Goal: Task Accomplishment & Management: Use online tool/utility

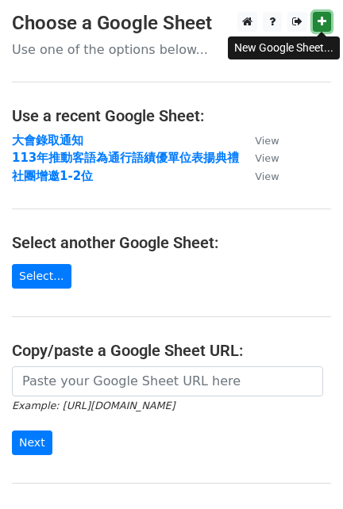
click at [320, 17] on icon at bounding box center [321, 21] width 9 height 11
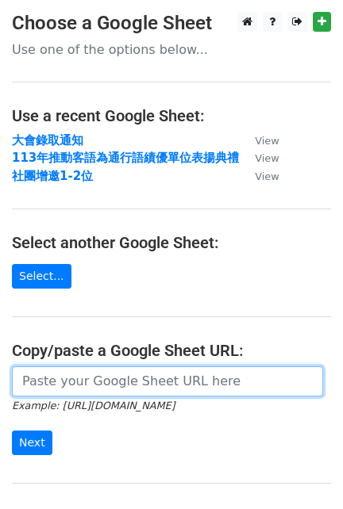
click at [111, 385] on input "url" at bounding box center [167, 381] width 311 height 30
paste input "https://docs.google.com/spreadsheets/d/1hAZG-uds_6xvof7MLJmtQSeETQ93K5Tf/edit?g…"
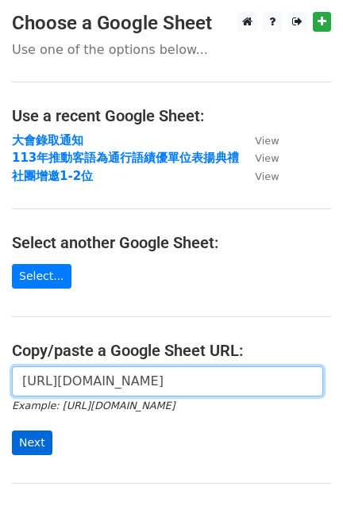
type input "https://docs.google.com/spreadsheets/d/1hAZG-uds_6xvof7MLJmtQSeETQ93K5Tf/edit?g…"
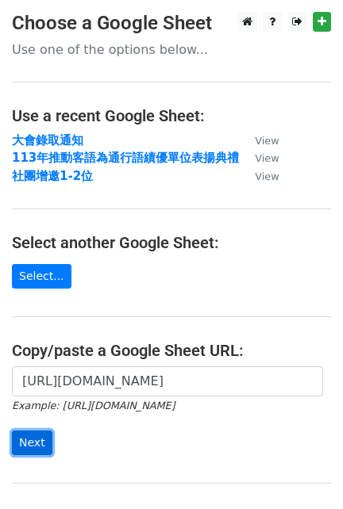
click at [36, 438] on input "Next" at bounding box center [32, 443] width 40 height 25
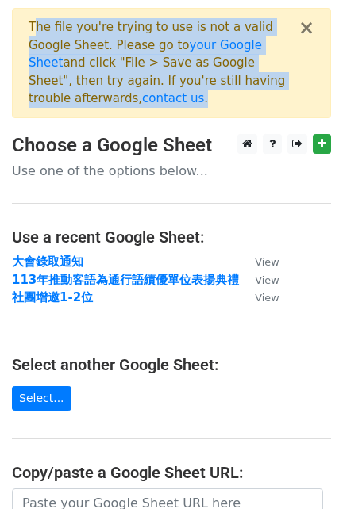
drag, startPoint x: 32, startPoint y: 25, endPoint x: 307, endPoint y: 86, distance: 281.8
click at [307, 86] on div "× The file you're trying to use is not a valid Google Sheet. Please go to your …" at bounding box center [171, 63] width 319 height 110
click at [311, 86] on div "× The file you're trying to use is not a valid Google Sheet. Please go to your …" at bounding box center [171, 63] width 319 height 110
drag, startPoint x: 312, startPoint y: 86, endPoint x: 25, endPoint y: 26, distance: 293.1
click at [25, 26] on div "× The file you're trying to use is not a valid Google Sheet. Please go to your …" at bounding box center [171, 63] width 319 height 110
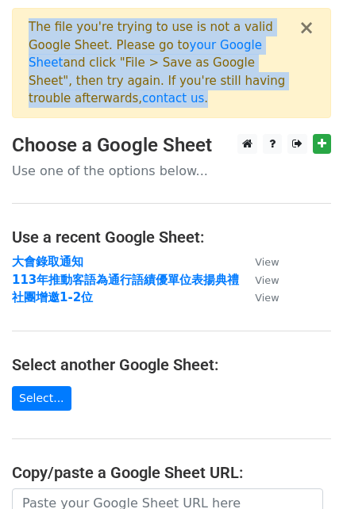
copy div "The file you're trying to use is not a valid Google Sheet. Please go to your Go…"
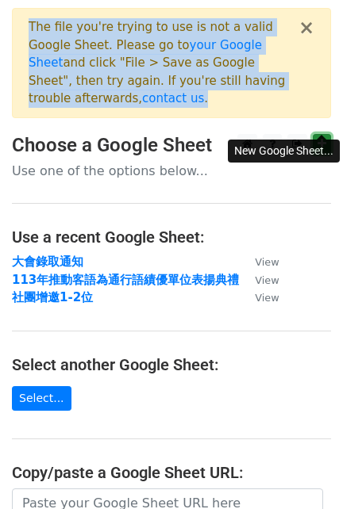
click at [320, 138] on icon at bounding box center [321, 143] width 9 height 11
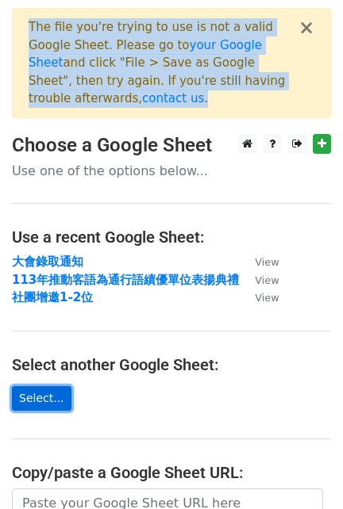
click at [29, 386] on link "Select..." at bounding box center [41, 398] width 59 height 25
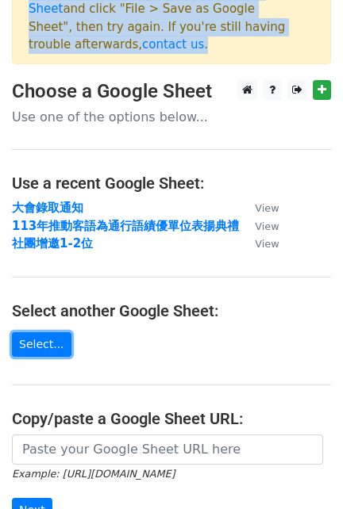
scroll to position [82, 0]
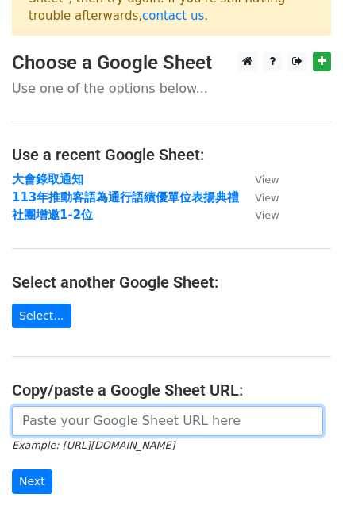
click at [120, 406] on input "url" at bounding box center [167, 421] width 311 height 30
paste input "[URL][DOMAIN_NAME]"
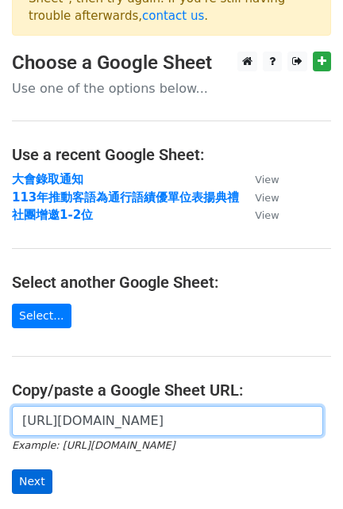
scroll to position [0, 384]
type input "[URL][DOMAIN_NAME]"
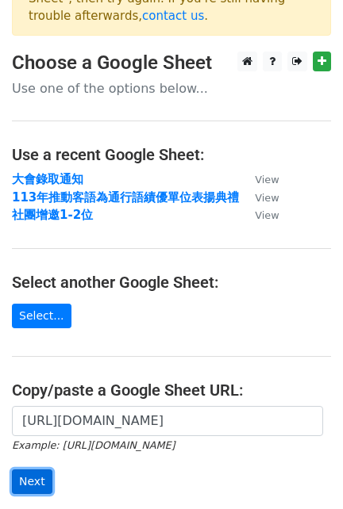
scroll to position [0, 0]
click at [25, 469] on input "Next" at bounding box center [32, 481] width 40 height 25
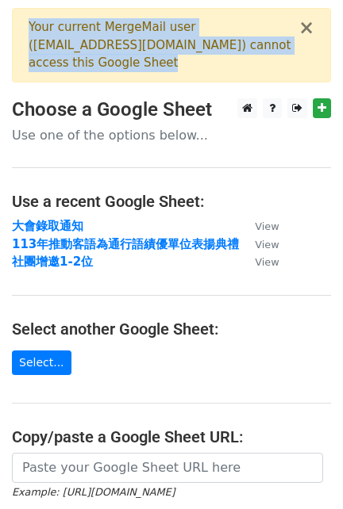
drag, startPoint x: 109, startPoint y: 63, endPoint x: 24, endPoint y: 21, distance: 94.3
click at [24, 21] on div "× Your current MergeMail user ( [EMAIL_ADDRESS][DOMAIN_NAME] ) cannot access th…" at bounding box center [171, 45] width 319 height 75
copy div "Your current MergeMail user ( [EMAIL_ADDRESS][DOMAIN_NAME] ) cannot access this…"
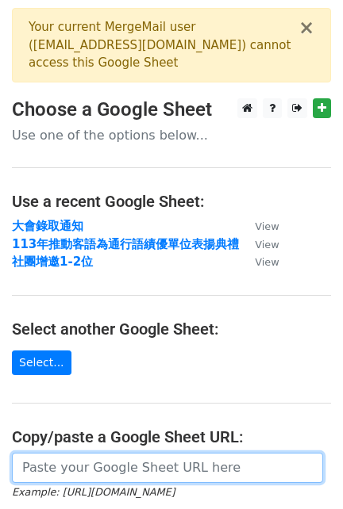
click at [98, 454] on input "url" at bounding box center [167, 468] width 311 height 30
paste input "[URL][DOMAIN_NAME]"
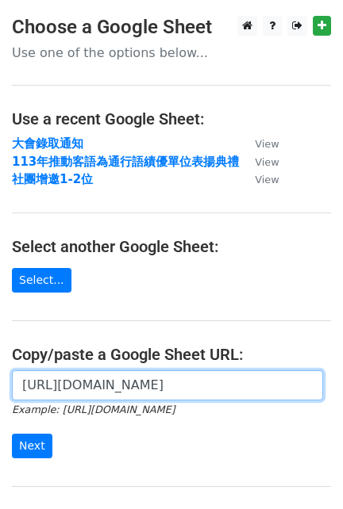
scroll to position [165, 0]
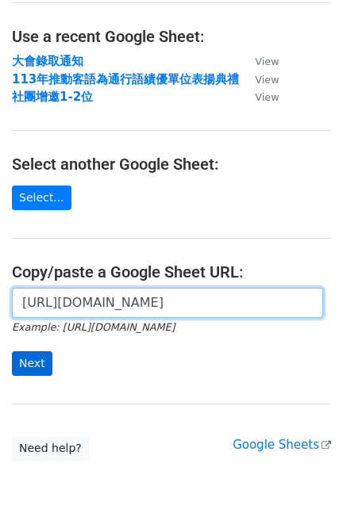
type input "[URL][DOMAIN_NAME]"
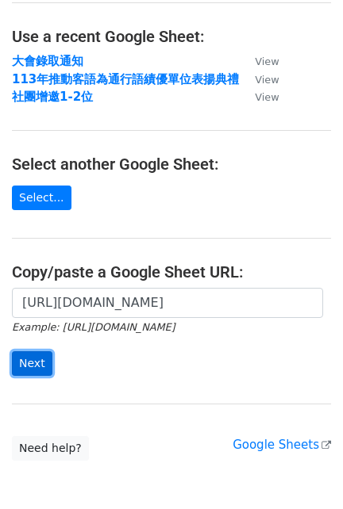
scroll to position [0, 0]
click at [33, 354] on input "Next" at bounding box center [32, 363] width 40 height 25
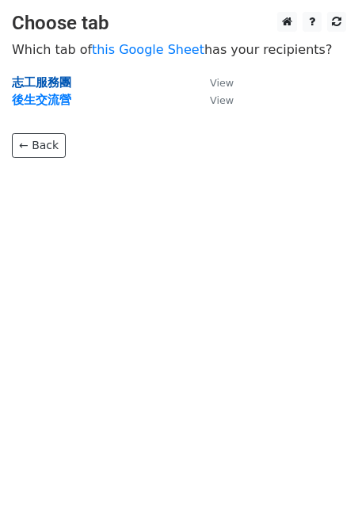
click at [63, 81] on strong "志工服務團" at bounding box center [41, 82] width 59 height 14
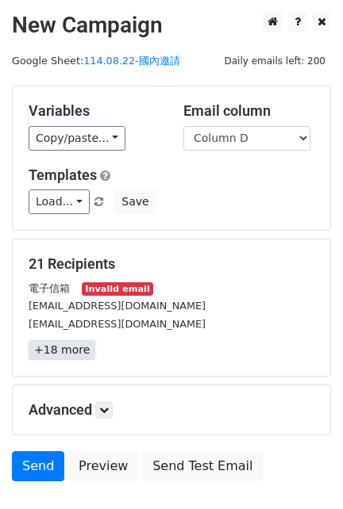
click at [59, 354] on link "+18 more" at bounding box center [62, 350] width 67 height 20
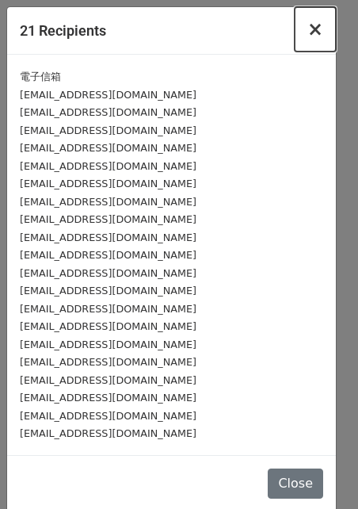
click at [308, 28] on span "×" at bounding box center [316, 29] width 16 height 22
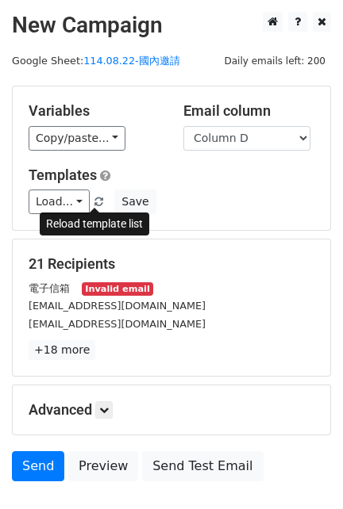
click at [96, 198] on span at bounding box center [98, 202] width 9 height 10
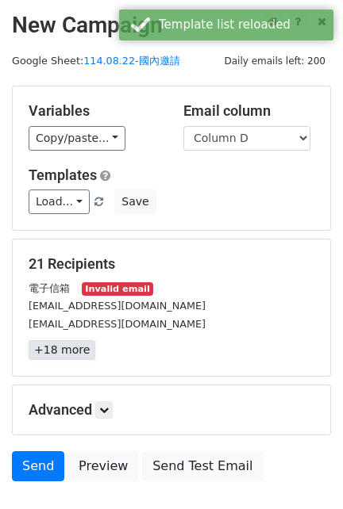
click at [69, 354] on link "+18 more" at bounding box center [62, 350] width 67 height 20
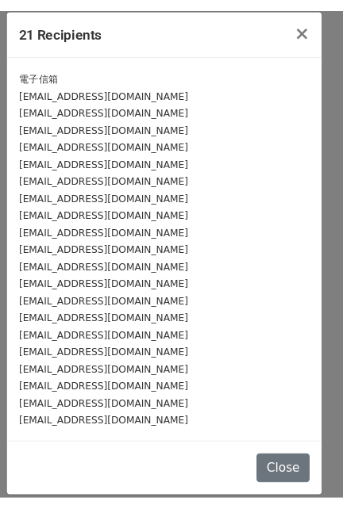
scroll to position [8, 0]
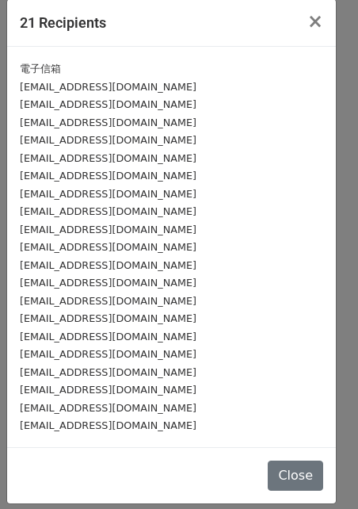
click at [79, 69] on div "電子信箱" at bounding box center [172, 68] width 304 height 18
drag, startPoint x: 52, startPoint y: 69, endPoint x: 24, endPoint y: 69, distance: 28.5
click at [24, 69] on small "電子信箱" at bounding box center [40, 69] width 41 height 12
click at [308, 17] on span "×" at bounding box center [316, 21] width 16 height 22
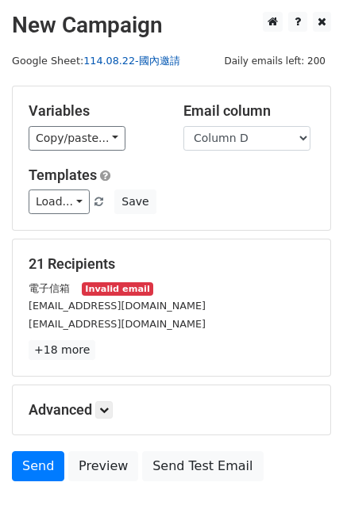
click at [136, 61] on link "114.08.22-國內邀請" at bounding box center [131, 61] width 97 height 12
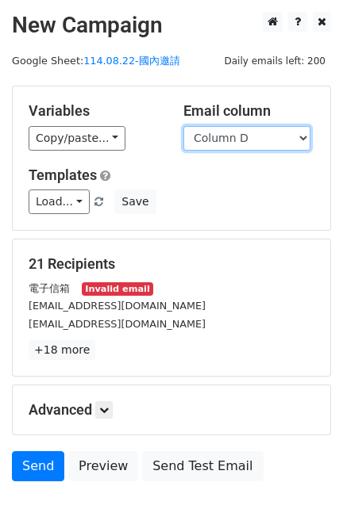
click at [205, 136] on select "Column A Column B Column C Column D" at bounding box center [246, 138] width 127 height 25
click at [159, 97] on div "Variables Copy/paste... {{Column A}} {{Column B}} {{Column C}} {{Column D}} Ema…" at bounding box center [171, 158] width 317 height 144
click at [214, 140] on select "Column A Column B Column C Column D" at bounding box center [246, 138] width 127 height 25
click at [183, 126] on select "Column A Column B Column C Column D" at bounding box center [246, 138] width 127 height 25
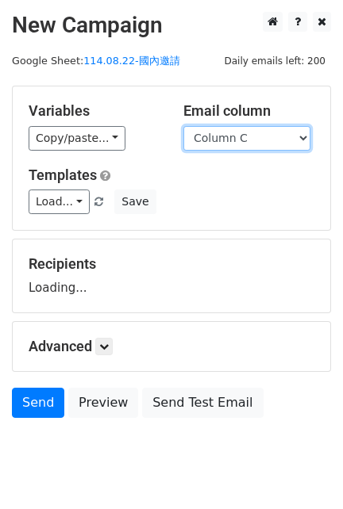
click at [233, 138] on select "Column A Column B Column C Column D" at bounding box center [246, 138] width 127 height 25
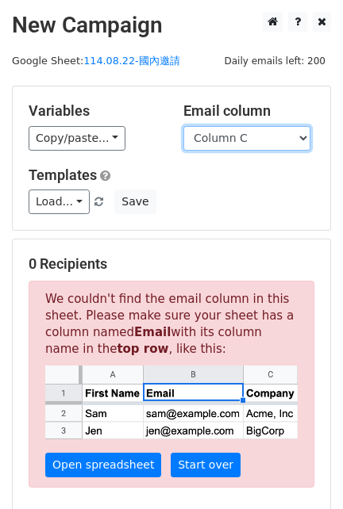
select select "Column D"
click at [183, 126] on select "Column A Column B Column C Column D" at bounding box center [246, 138] width 127 height 25
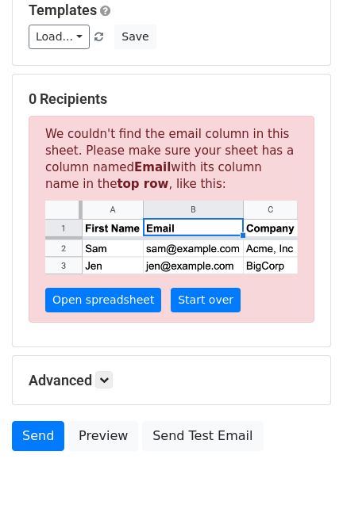
scroll to position [0, 0]
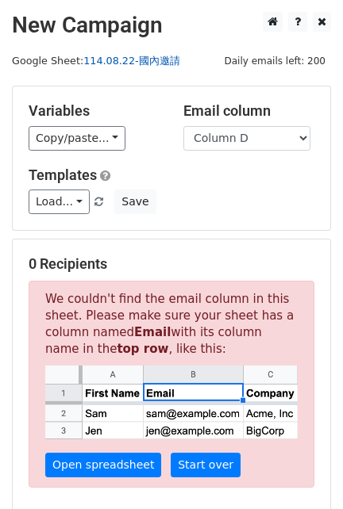
click at [144, 64] on link "114.08.22-國內邀請" at bounding box center [131, 61] width 97 height 12
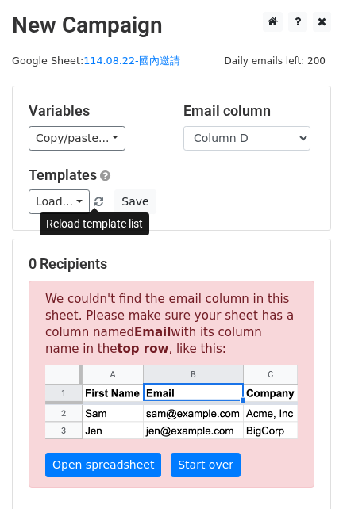
click at [94, 198] on span at bounding box center [98, 202] width 9 height 10
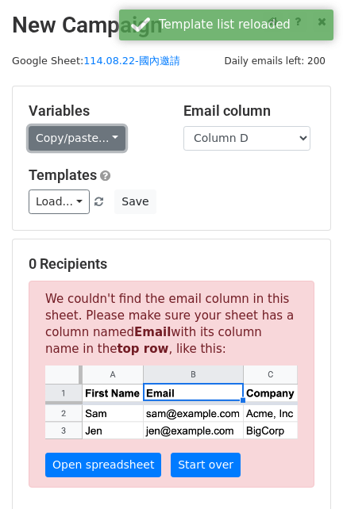
click at [105, 132] on link "Copy/paste..." at bounding box center [77, 138] width 97 height 25
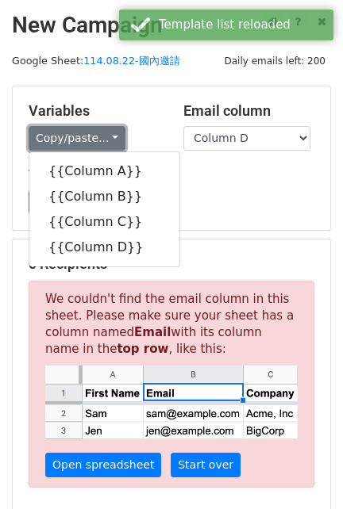
click at [105, 132] on link "Copy/paste..." at bounding box center [77, 138] width 97 height 25
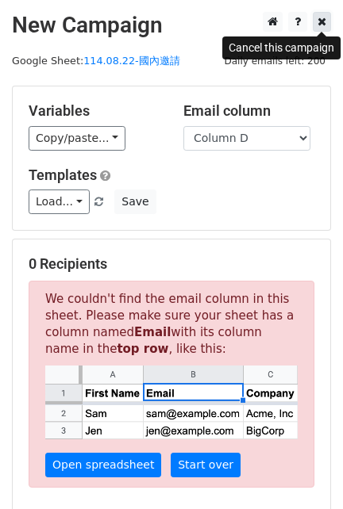
click at [320, 21] on icon at bounding box center [321, 21] width 9 height 11
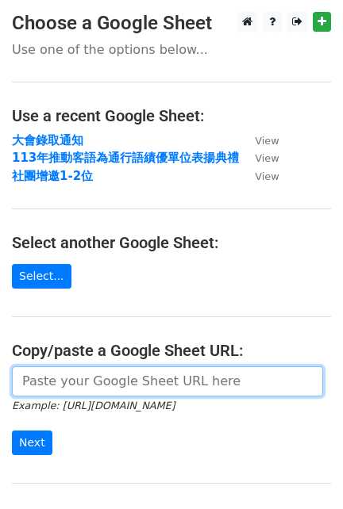
click at [56, 385] on input "url" at bounding box center [167, 381] width 311 height 30
paste input "[URL][DOMAIN_NAME]"
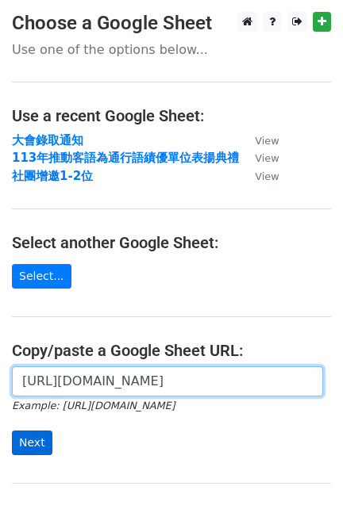
type input "[URL][DOMAIN_NAME]"
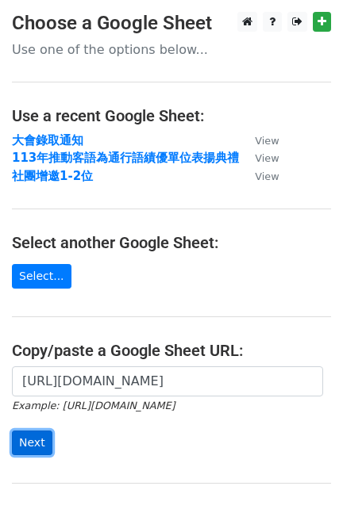
click at [38, 442] on input "Next" at bounding box center [32, 443] width 40 height 25
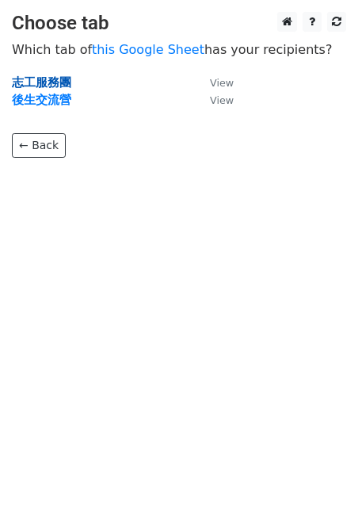
click at [56, 82] on strong "志工服務團" at bounding box center [41, 82] width 59 height 14
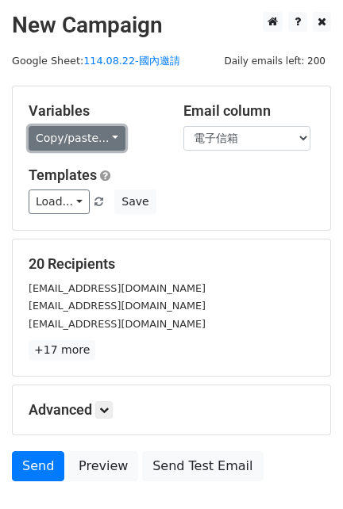
click at [107, 142] on link "Copy/paste..." at bounding box center [77, 138] width 97 height 25
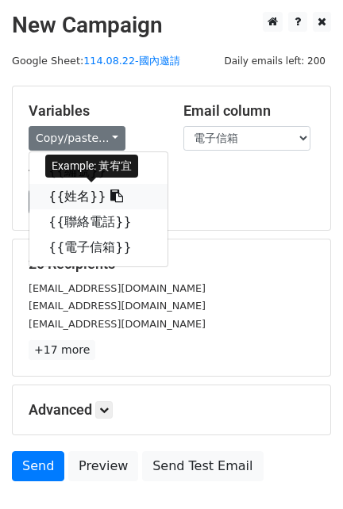
click at [110, 197] on icon at bounding box center [116, 196] width 13 height 13
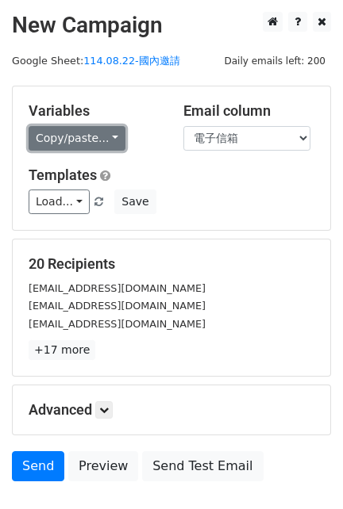
click at [95, 138] on link "Copy/paste..." at bounding box center [77, 138] width 97 height 25
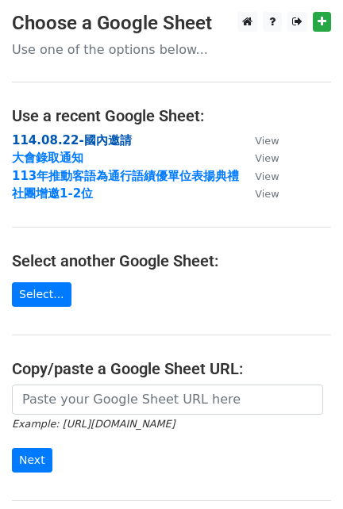
click at [107, 140] on strong "114.08.22-國內邀請" at bounding box center [72, 140] width 120 height 14
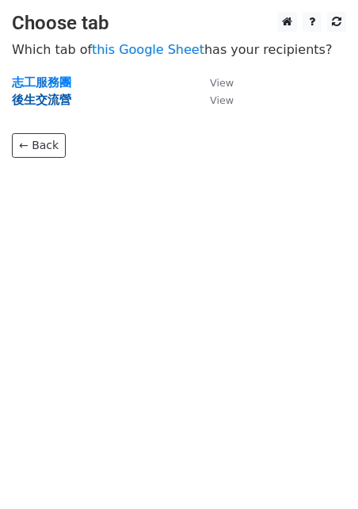
click at [44, 98] on strong "後生交流營" at bounding box center [41, 100] width 59 height 14
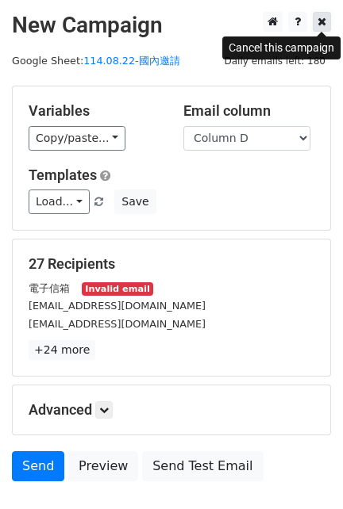
click at [321, 21] on icon at bounding box center [321, 21] width 9 height 11
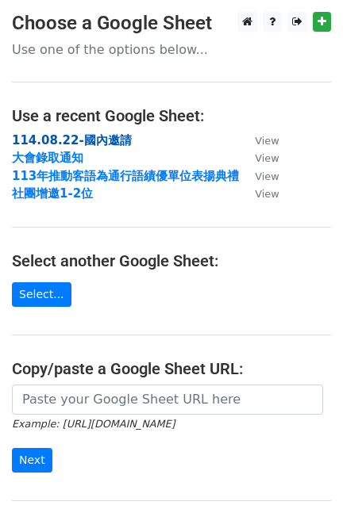
click at [101, 142] on strong "114.08.22-國內邀請" at bounding box center [72, 140] width 120 height 14
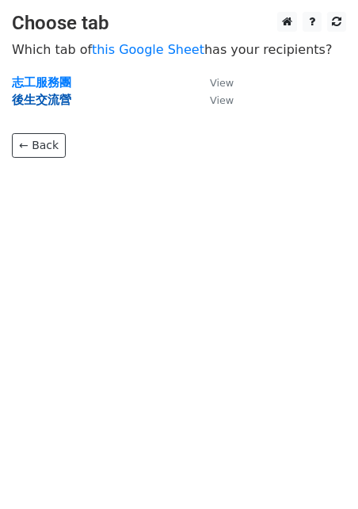
click at [48, 104] on strong "後生交流營" at bounding box center [41, 100] width 59 height 14
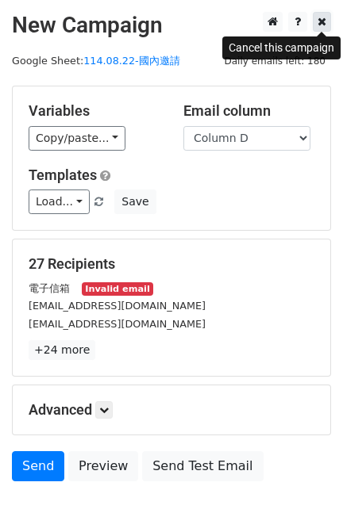
click at [323, 24] on icon at bounding box center [321, 21] width 9 height 11
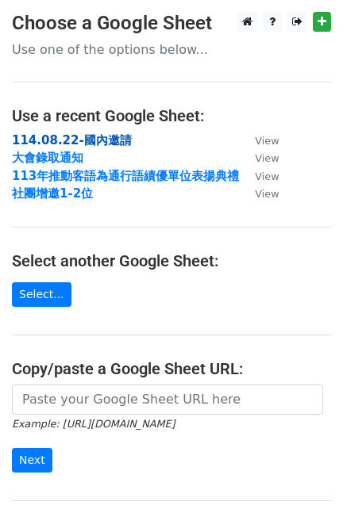
click at [94, 138] on strong "114.08.22-國內邀請" at bounding box center [72, 140] width 120 height 14
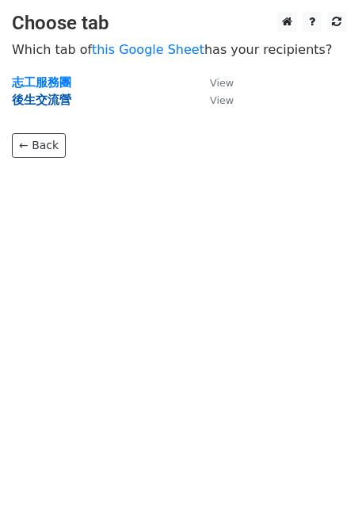
click at [36, 104] on strong "後生交流營" at bounding box center [41, 100] width 59 height 14
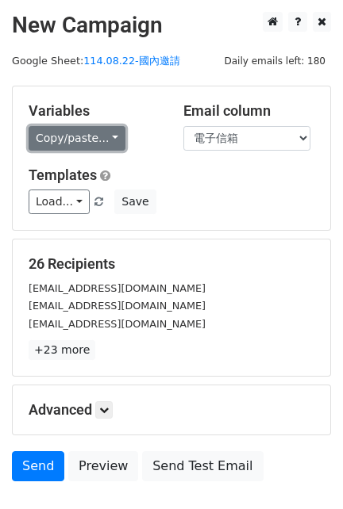
click at [105, 132] on link "Copy/paste..." at bounding box center [77, 138] width 97 height 25
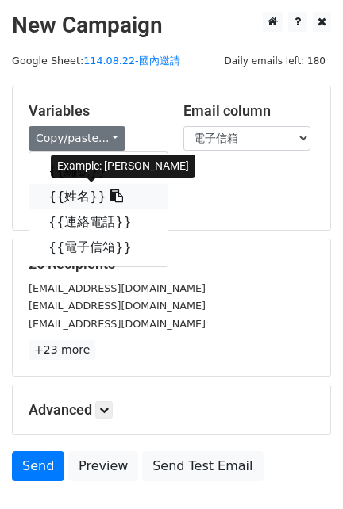
click at [86, 196] on link "{{姓名}}" at bounding box center [98, 196] width 138 height 25
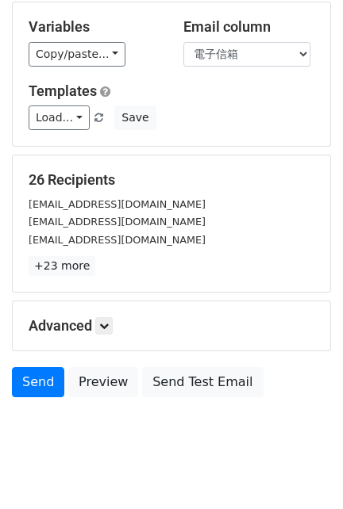
scroll to position [105, 0]
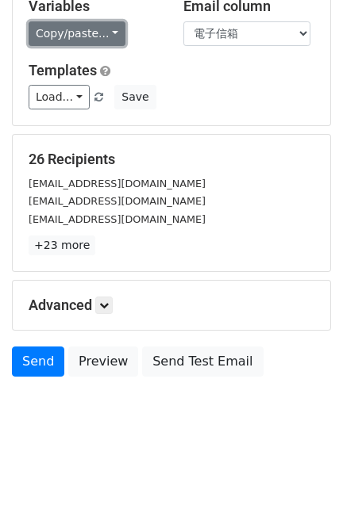
click at [113, 28] on link "Copy/paste..." at bounding box center [77, 33] width 97 height 25
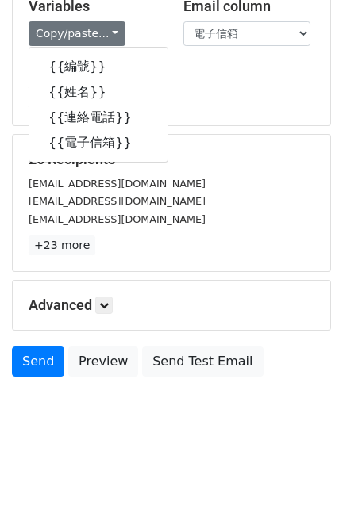
click at [174, 205] on div "peisyuan0307@gmail.com" at bounding box center [171, 201] width 309 height 18
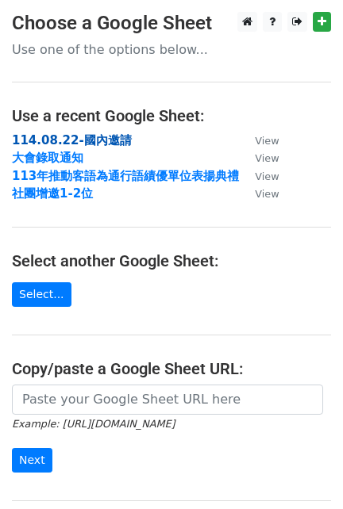
click at [107, 138] on strong "114.08.22-國內邀請" at bounding box center [72, 140] width 120 height 14
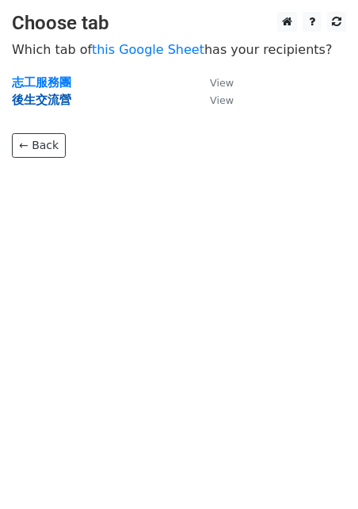
click at [28, 107] on strong "後生交流營" at bounding box center [41, 100] width 59 height 14
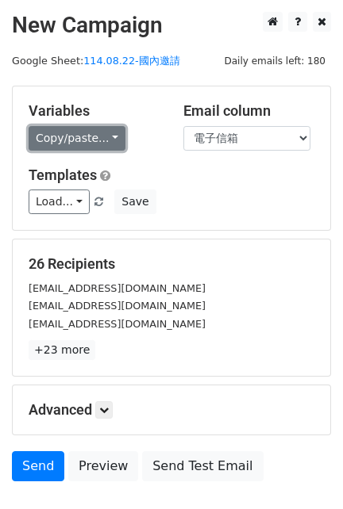
click at [111, 136] on link "Copy/paste..." at bounding box center [77, 138] width 97 height 25
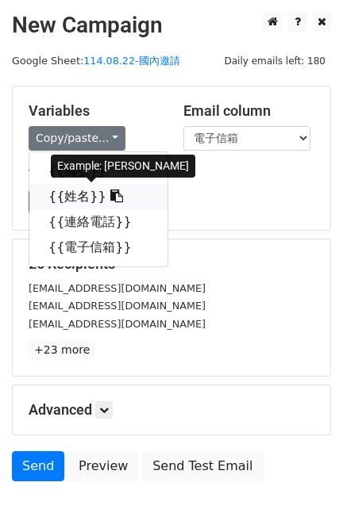
click at [110, 192] on icon at bounding box center [116, 196] width 13 height 13
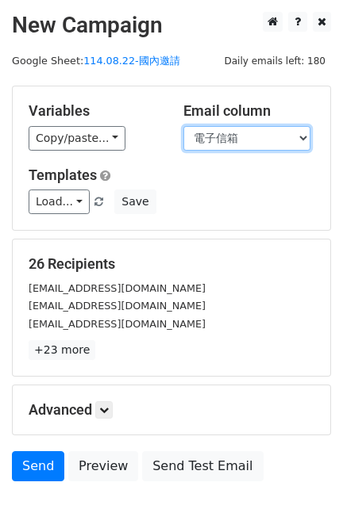
click at [283, 136] on select "編號 姓名 連絡電話 電子信箱" at bounding box center [246, 138] width 127 height 25
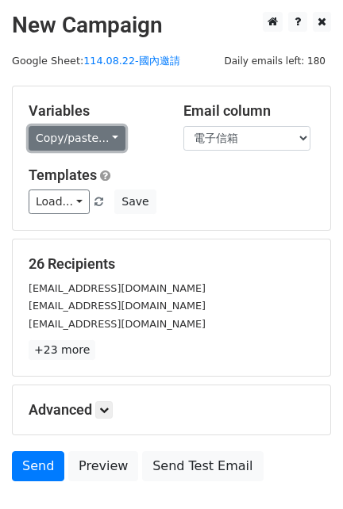
click at [65, 134] on link "Copy/paste..." at bounding box center [77, 138] width 97 height 25
